Goal: Book appointment/travel/reservation

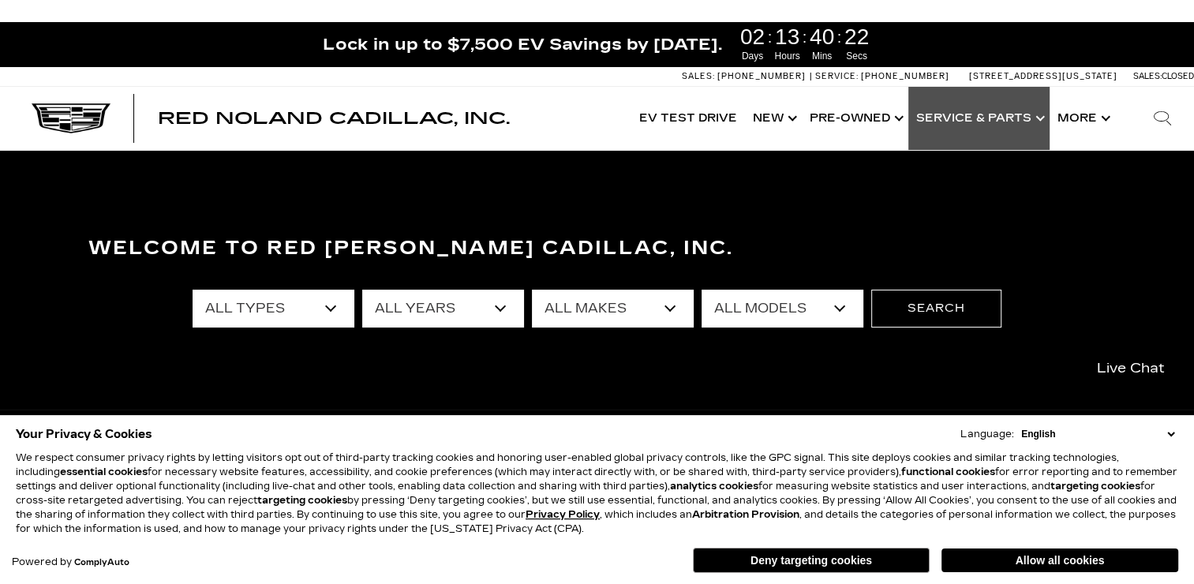
click at [937, 118] on link "Show Service & Parts" at bounding box center [979, 118] width 141 height 63
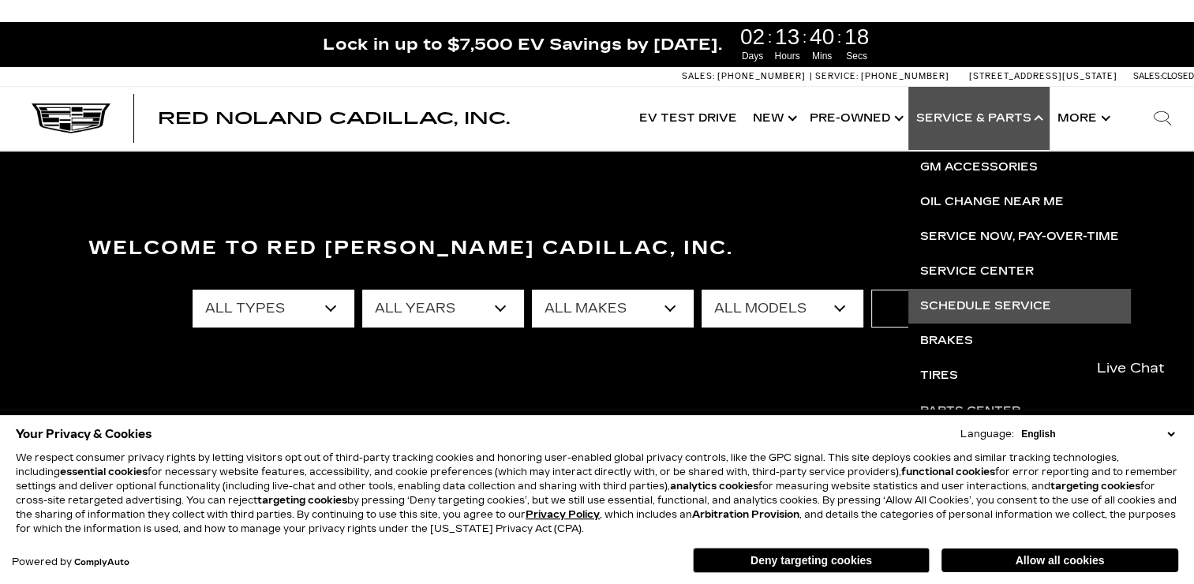
click at [962, 303] on link "Schedule Service" at bounding box center [1020, 306] width 223 height 35
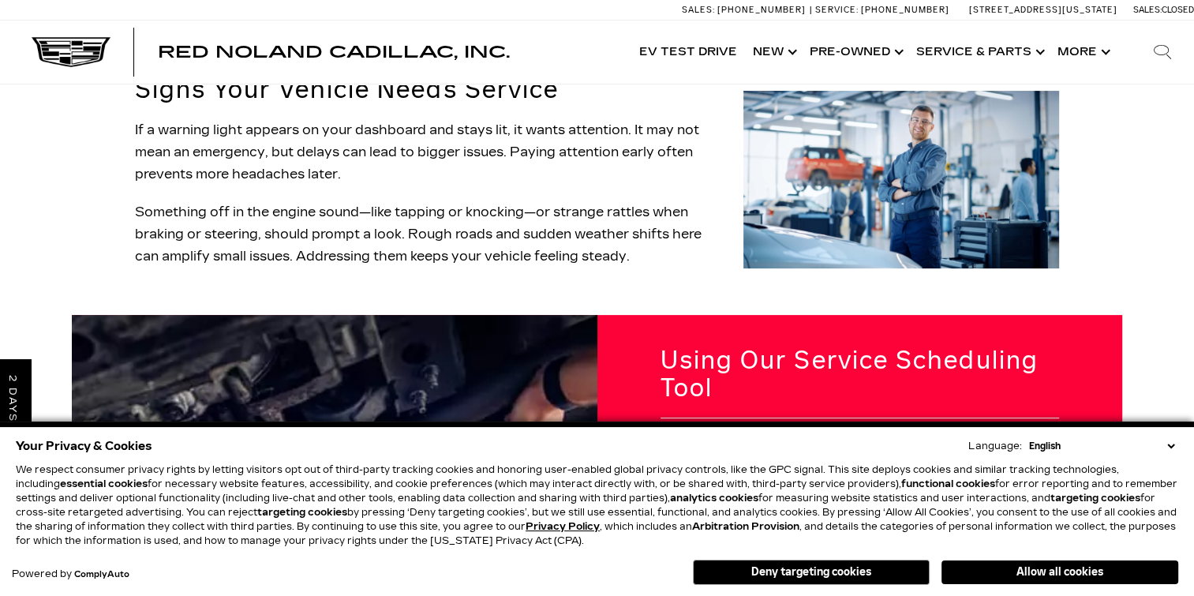
scroll to position [368, 0]
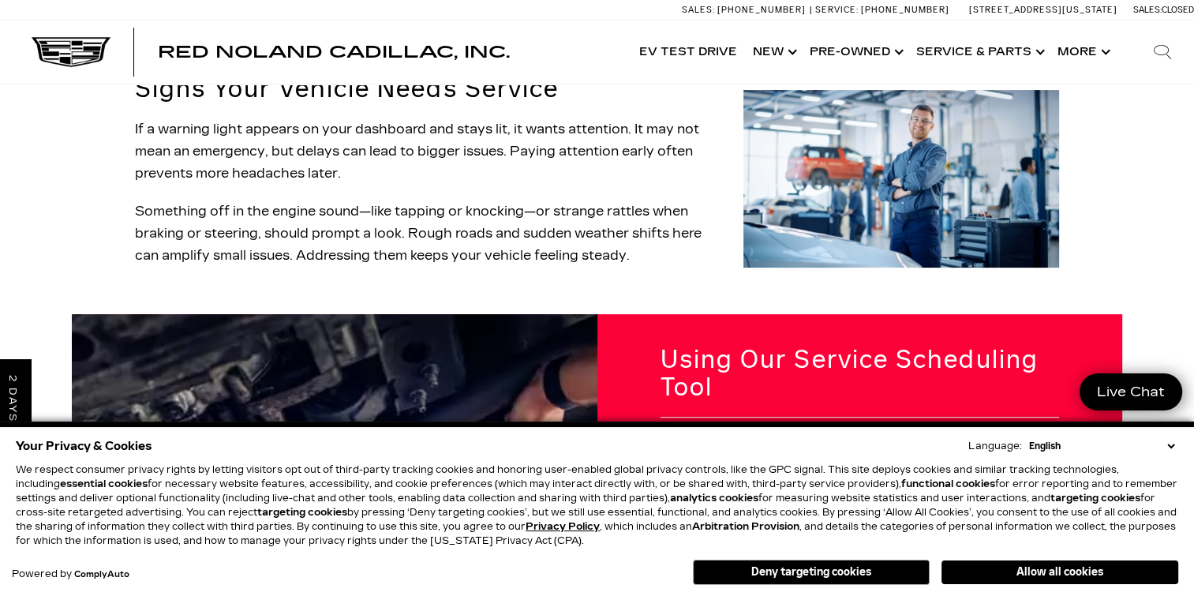
click at [1168, 448] on select "English Spanish / Español English / United Kingdom Korean / 한국어 Vietnamese / Ti…" at bounding box center [1101, 446] width 153 height 14
click at [995, 448] on div "Language:" at bounding box center [996, 445] width 54 height 9
click at [1048, 577] on button "Allow all cookies" at bounding box center [1060, 572] width 237 height 24
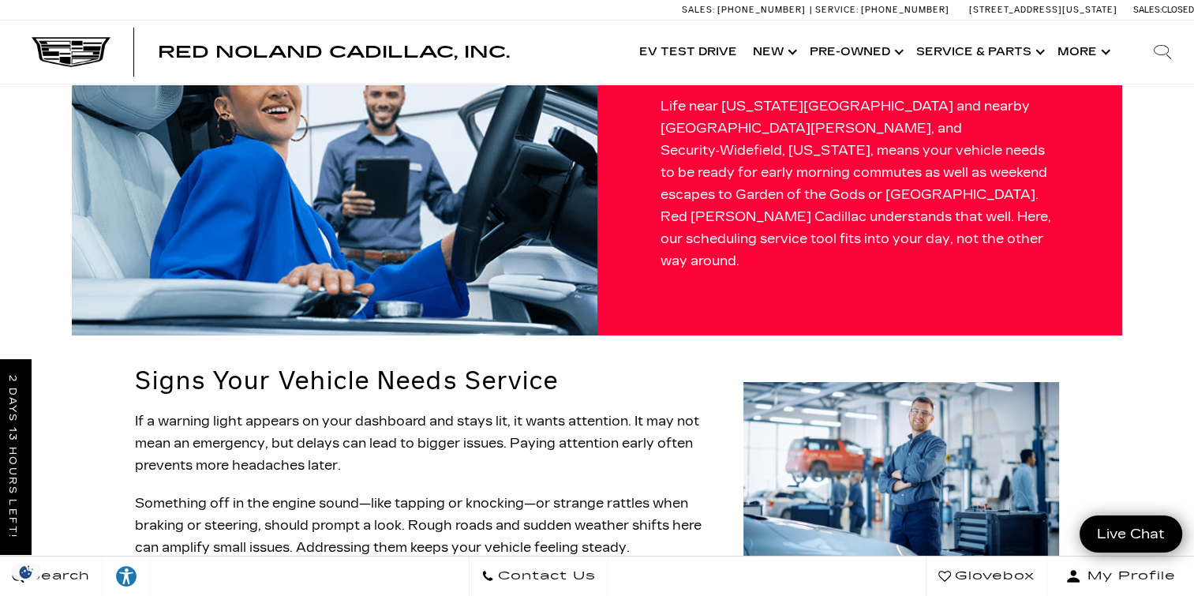
scroll to position [0, 0]
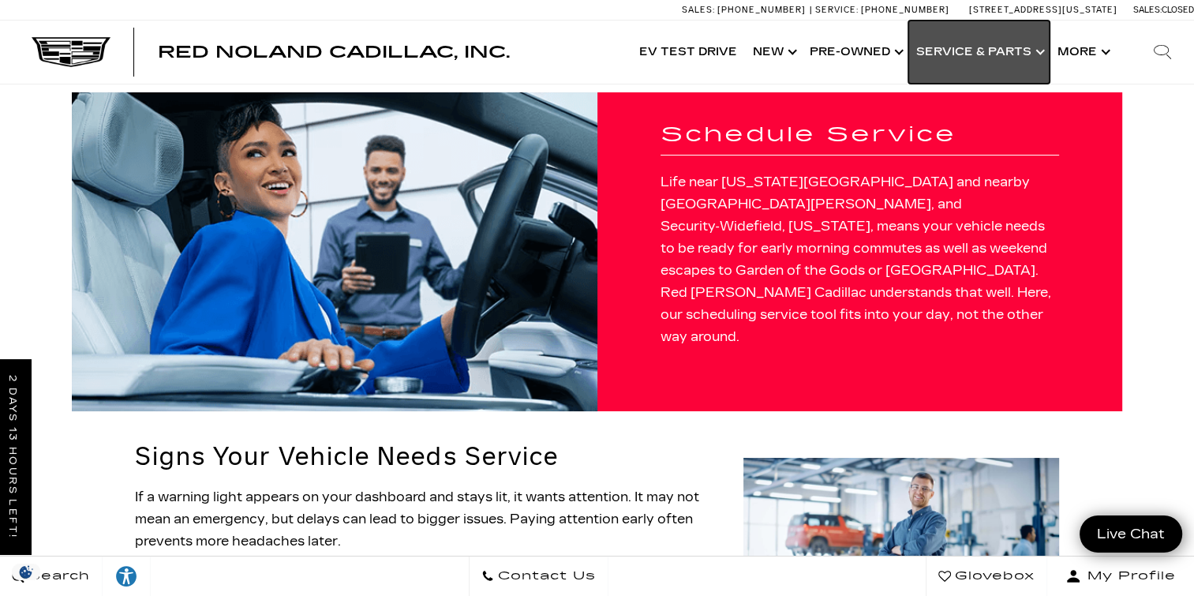
click at [973, 49] on link "Show Service & Parts" at bounding box center [979, 52] width 141 height 63
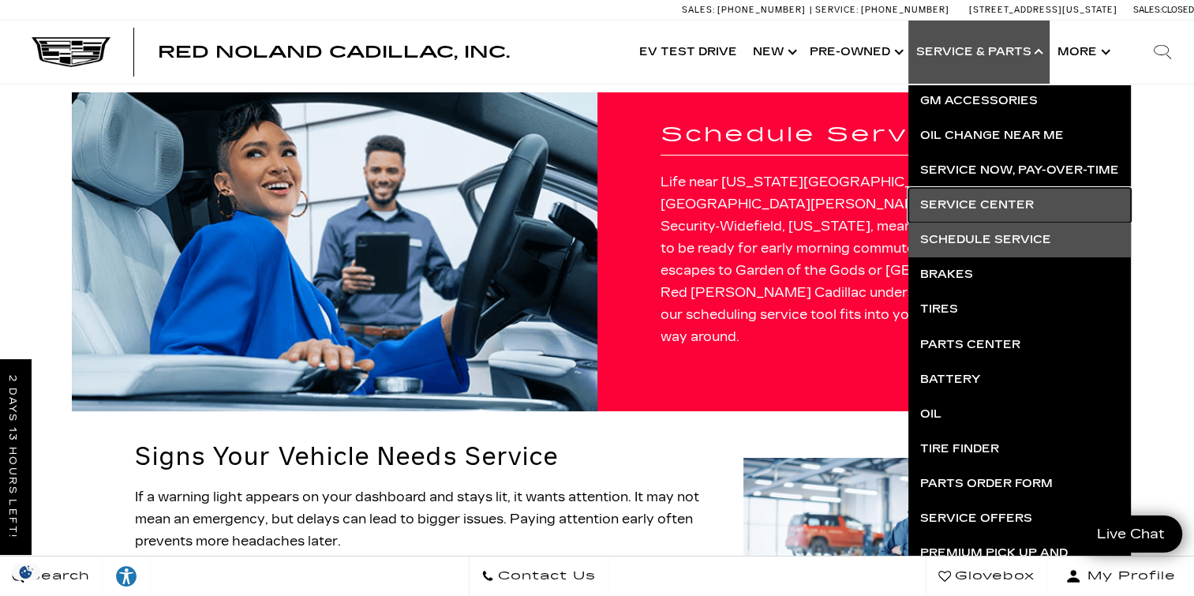
click at [982, 205] on link "Service Center" at bounding box center [1020, 205] width 223 height 35
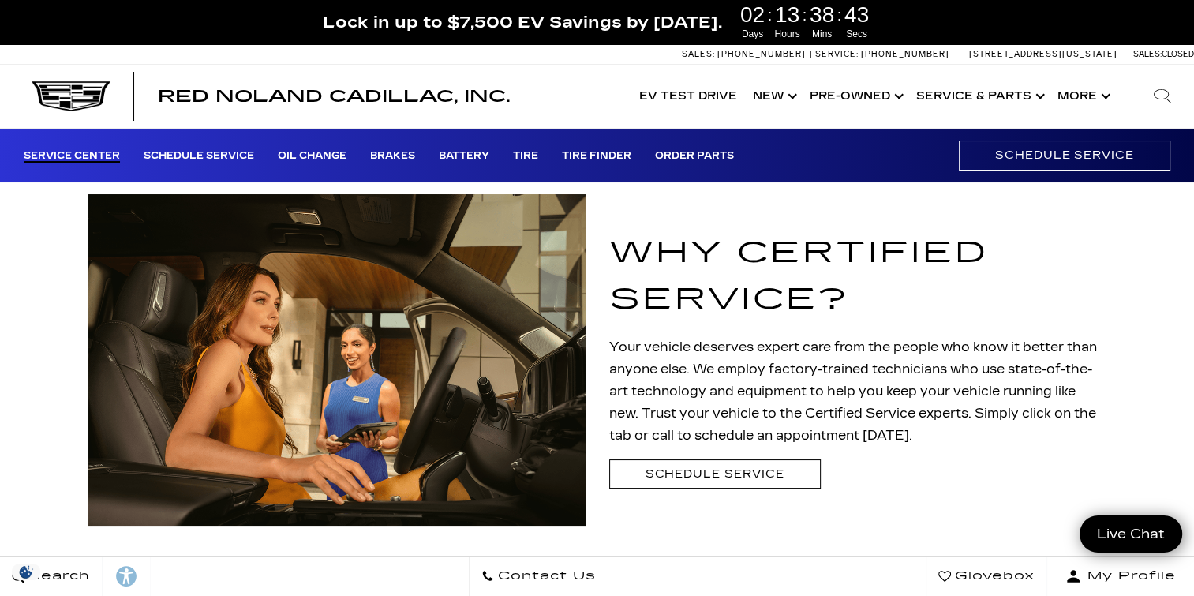
scroll to position [158, 0]
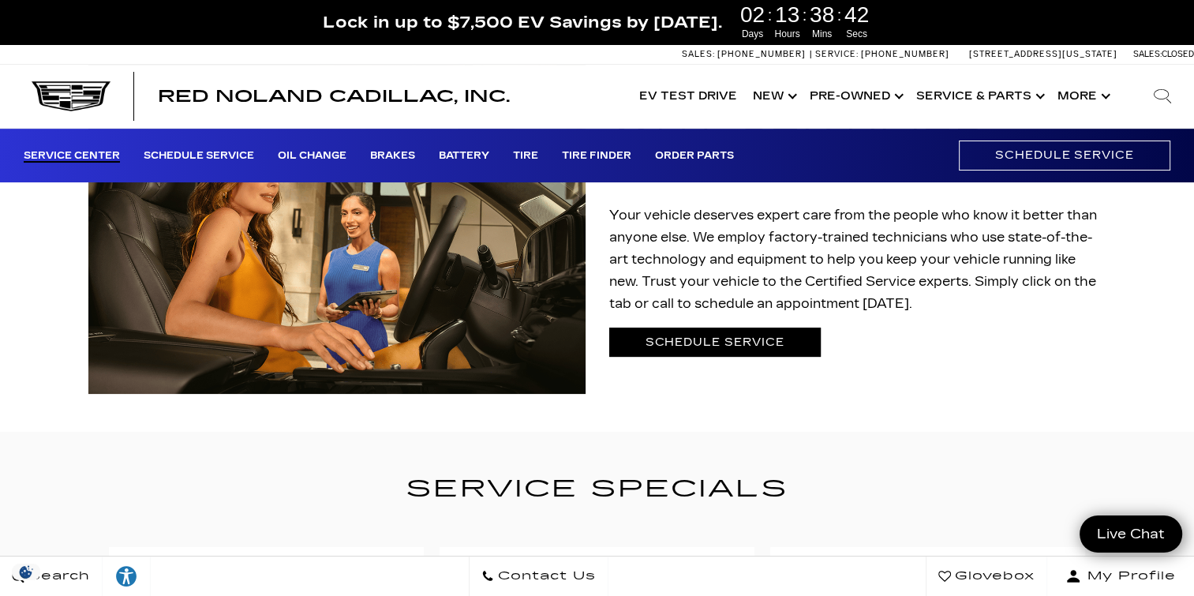
click at [760, 344] on link "Schedule Service" at bounding box center [715, 342] width 212 height 29
